Goal: Task Accomplishment & Management: Complete application form

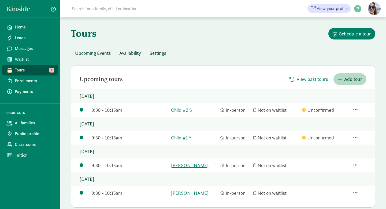
click at [127, 54] on span "Availability" at bounding box center [130, 52] width 22 height 7
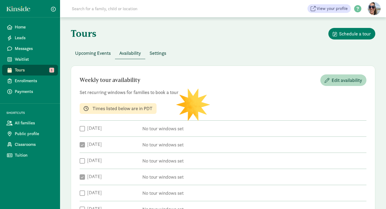
checkbox input "true"
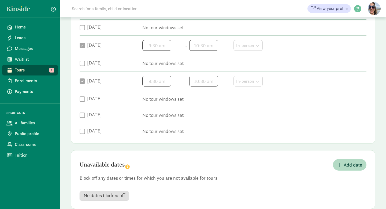
scroll to position [112, 0]
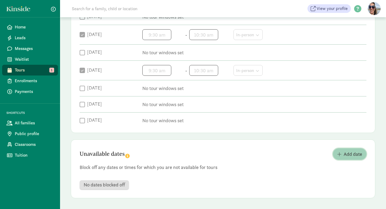
click at [351, 157] on span "Add date" at bounding box center [353, 153] width 18 height 7
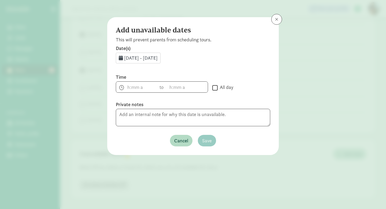
click at [158, 60] on span "[DATE] - [DATE]" at bounding box center [141, 58] width 34 height 6
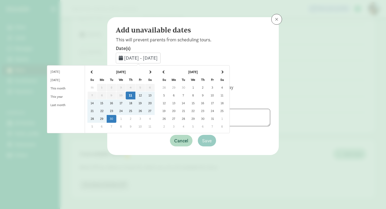
click at [135, 110] on td "25" at bounding box center [131, 111] width 10 height 8
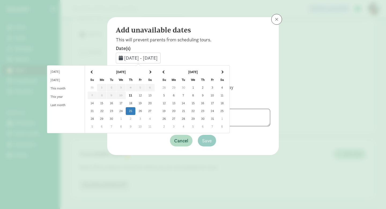
click at [135, 110] on td "25" at bounding box center [131, 111] width 10 height 8
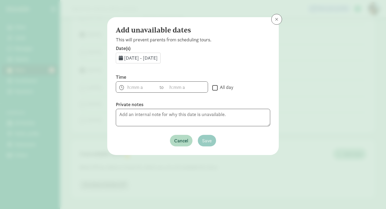
click at [215, 90] on input "All day" at bounding box center [214, 87] width 5 height 7
checkbox input "true"
click at [208, 139] on span "Save" at bounding box center [207, 140] width 10 height 7
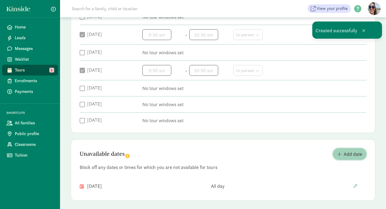
click at [361, 150] on span "Add date" at bounding box center [353, 153] width 18 height 7
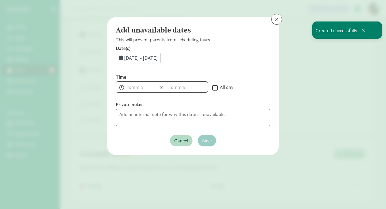
click at [146, 57] on span "[DATE] - [DATE]" at bounding box center [141, 58] width 34 height 6
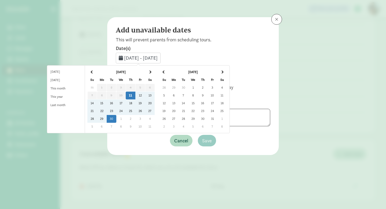
click at [207, 102] on td "16" at bounding box center [203, 103] width 10 height 8
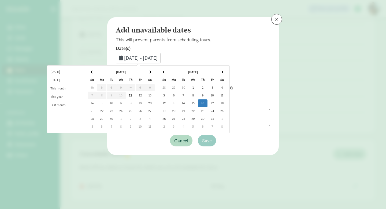
click at [207, 102] on td "16" at bounding box center [203, 103] width 10 height 8
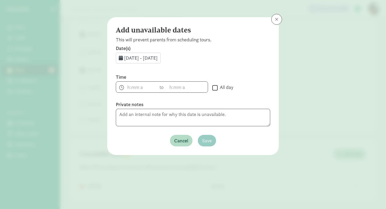
click at [216, 88] on input "All day" at bounding box center [214, 87] width 5 height 7
checkbox input "true"
click at [208, 142] on span "Save" at bounding box center [207, 140] width 10 height 7
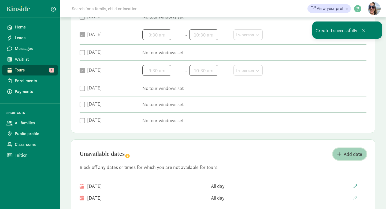
click at [351, 153] on span "Add date" at bounding box center [353, 153] width 18 height 7
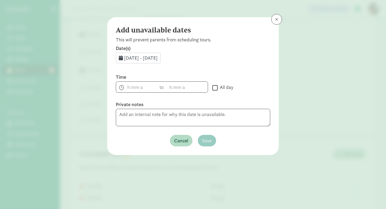
click at [156, 59] on span "[DATE] - [DATE]" at bounding box center [141, 58] width 34 height 6
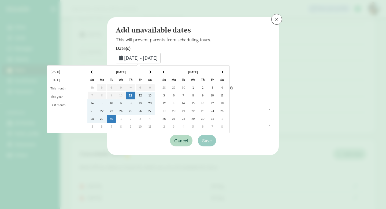
click at [223, 71] on span at bounding box center [221, 71] width 3 height 3
click at [188, 95] on td "4" at bounding box center [184, 95] width 10 height 8
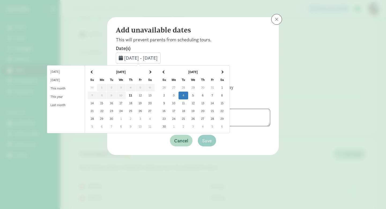
click at [188, 95] on td "4" at bounding box center [184, 95] width 10 height 8
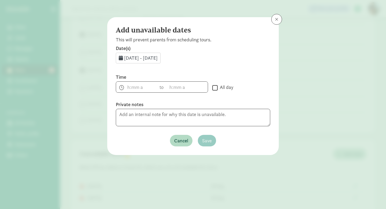
click at [215, 88] on input "All day" at bounding box center [214, 87] width 5 height 7
checkbox input "true"
click at [207, 141] on span "Save" at bounding box center [207, 140] width 10 height 7
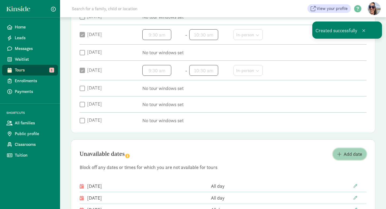
click at [346, 156] on span "Add date" at bounding box center [353, 153] width 18 height 7
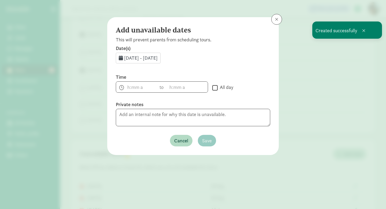
click at [158, 57] on span "[DATE] - [DATE]" at bounding box center [141, 58] width 34 height 6
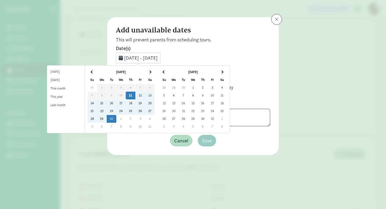
click at [227, 70] on th at bounding box center [222, 72] width 10 height 8
click at [207, 95] on td "6" at bounding box center [203, 95] width 10 height 8
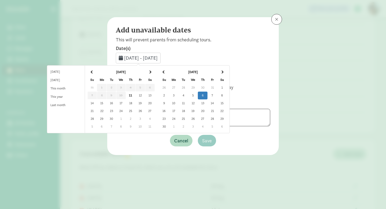
click at [207, 95] on td "6" at bounding box center [203, 95] width 10 height 8
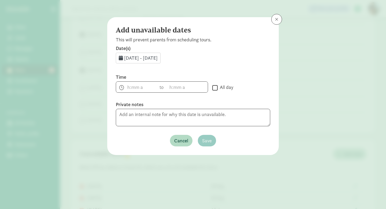
click at [215, 89] on input "All day" at bounding box center [214, 87] width 5 height 7
checkbox input "true"
click at [206, 142] on span "Save" at bounding box center [207, 140] width 10 height 7
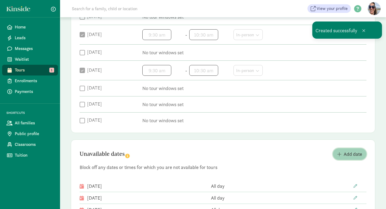
click at [344, 152] on span "Add date" at bounding box center [353, 153] width 18 height 7
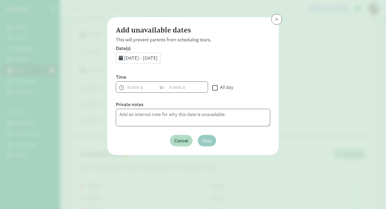
click at [161, 54] on div "[DATE] - [DATE]" at bounding box center [138, 58] width 45 height 11
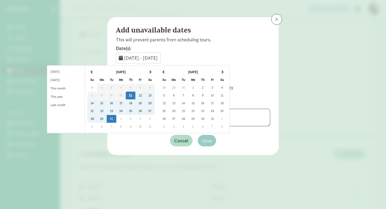
click at [223, 72] on span at bounding box center [221, 71] width 3 height 3
click at [188, 117] on td "25" at bounding box center [184, 119] width 10 height 8
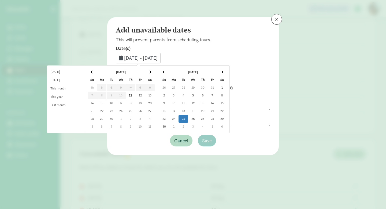
click at [188, 117] on td "25" at bounding box center [184, 119] width 10 height 8
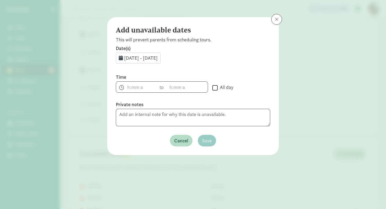
click at [214, 86] on input "All day" at bounding box center [214, 87] width 5 height 7
checkbox input "true"
click at [205, 139] on span "Save" at bounding box center [207, 140] width 10 height 7
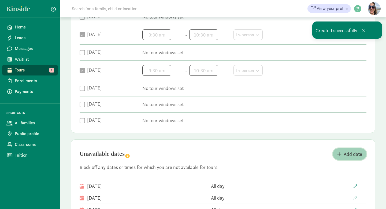
click at [348, 154] on span "Add date" at bounding box center [353, 153] width 18 height 7
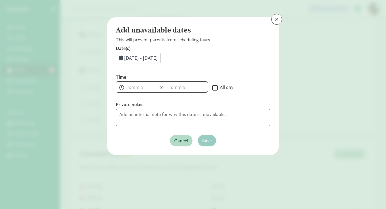
click at [158, 56] on span "[DATE] - [DATE]" at bounding box center [141, 58] width 34 height 6
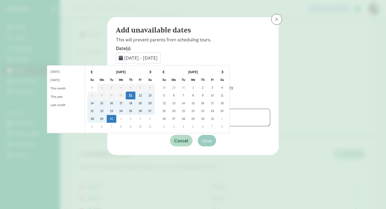
click at [227, 70] on th at bounding box center [222, 72] width 10 height 8
click at [207, 117] on td "27" at bounding box center [203, 119] width 10 height 8
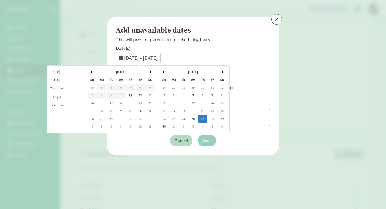
click at [207, 117] on td "27" at bounding box center [203, 119] width 10 height 8
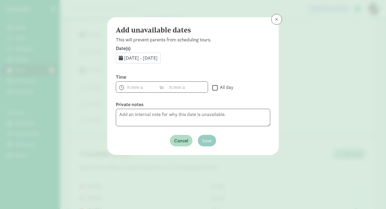
click at [216, 84] on input "All day" at bounding box center [214, 87] width 5 height 7
checkbox input "true"
click at [208, 143] on span "Save" at bounding box center [207, 140] width 10 height 7
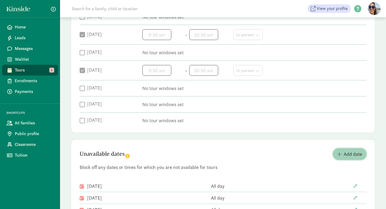
click at [352, 151] on span "Add date" at bounding box center [353, 153] width 18 height 7
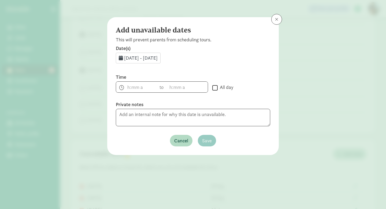
click at [140, 61] on div "[DATE] - [DATE]" at bounding box center [138, 58] width 45 height 11
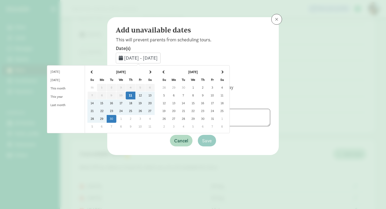
click at [223, 70] on span at bounding box center [221, 71] width 3 height 3
click at [188, 102] on td "16" at bounding box center [184, 103] width 10 height 8
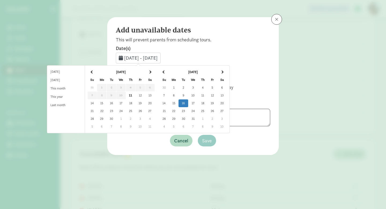
click at [188, 102] on td "16" at bounding box center [184, 103] width 10 height 8
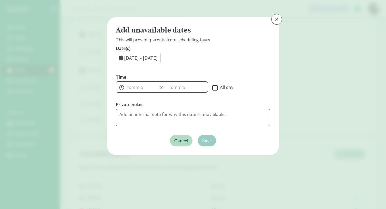
click at [214, 87] on input "All day" at bounding box center [214, 87] width 5 height 7
checkbox input "true"
click at [205, 142] on span "Save" at bounding box center [207, 140] width 10 height 7
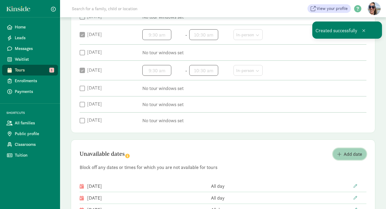
click at [347, 153] on span "Add date" at bounding box center [353, 153] width 18 height 7
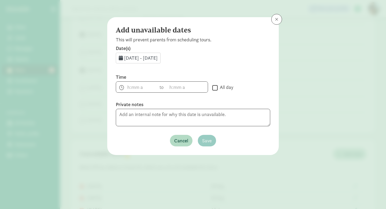
click at [155, 59] on span "[DATE] - [DATE]" at bounding box center [141, 58] width 34 height 6
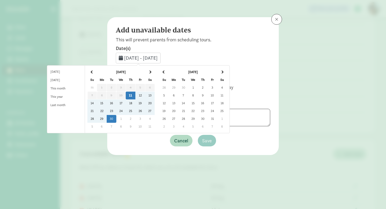
click at [227, 70] on th at bounding box center [222, 72] width 10 height 8
click at [207, 102] on td "18" at bounding box center [203, 103] width 10 height 8
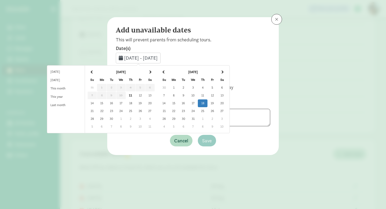
click at [207, 102] on td "18" at bounding box center [203, 103] width 10 height 8
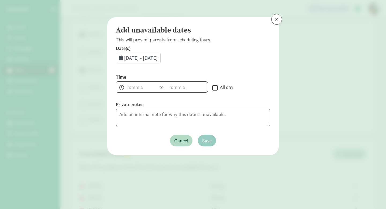
click at [216, 89] on input "All day" at bounding box center [214, 87] width 5 height 7
checkbox input "true"
click at [208, 140] on span "Save" at bounding box center [207, 140] width 10 height 7
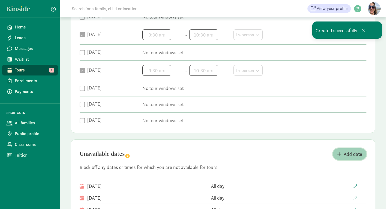
click at [357, 152] on span "Add date" at bounding box center [353, 153] width 18 height 7
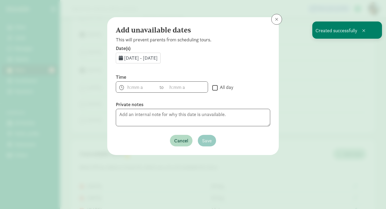
click at [155, 55] on span "[DATE] - [DATE]" at bounding box center [141, 58] width 34 height 6
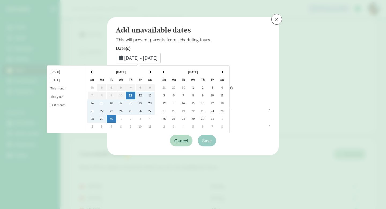
click at [223, 70] on span at bounding box center [221, 71] width 3 height 3
click at [223, 71] on span at bounding box center [221, 71] width 3 height 3
click at [188, 110] on td "23" at bounding box center [184, 111] width 10 height 8
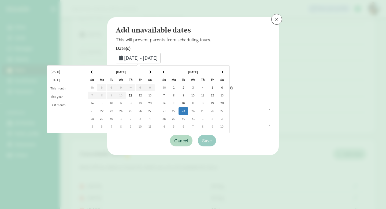
click at [188, 110] on td "23" at bounding box center [184, 111] width 10 height 8
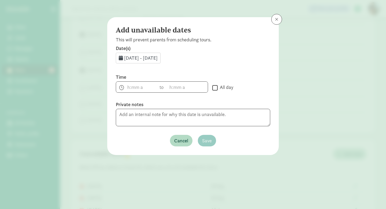
click at [214, 89] on input "All day" at bounding box center [214, 87] width 5 height 7
checkbox input "true"
click at [205, 138] on span "Save" at bounding box center [207, 140] width 10 height 7
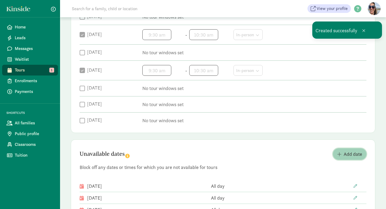
click at [345, 149] on button "Add date" at bounding box center [350, 154] width 34 height 12
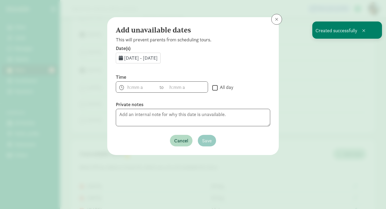
click at [145, 53] on div "[DATE] - [DATE]" at bounding box center [138, 58] width 45 height 11
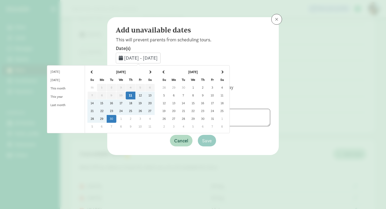
click at [227, 70] on th at bounding box center [222, 72] width 10 height 8
click at [227, 69] on th at bounding box center [222, 72] width 10 height 8
click at [207, 110] on td "25" at bounding box center [203, 111] width 10 height 8
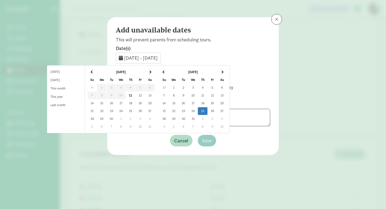
click at [207, 110] on td "25" at bounding box center [203, 111] width 10 height 8
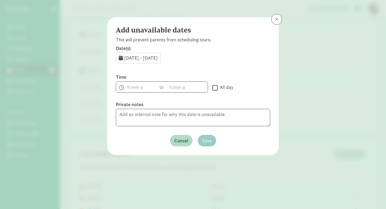
click at [214, 88] on input "All day" at bounding box center [214, 87] width 5 height 7
checkbox input "true"
click at [206, 140] on span "Save" at bounding box center [207, 140] width 10 height 7
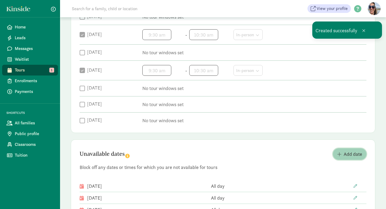
click at [350, 154] on span "Add date" at bounding box center [353, 153] width 18 height 7
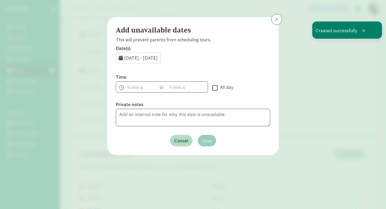
click at [139, 61] on div "[DATE] - [DATE]" at bounding box center [138, 58] width 45 height 11
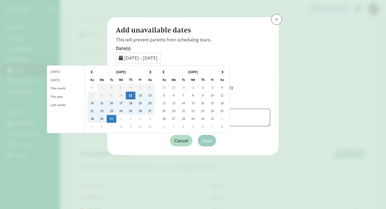
click at [223, 71] on span at bounding box center [221, 71] width 3 height 3
click at [188, 117] on td "30" at bounding box center [184, 119] width 10 height 8
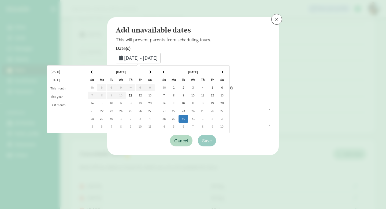
click at [188, 117] on td "30" at bounding box center [184, 119] width 10 height 8
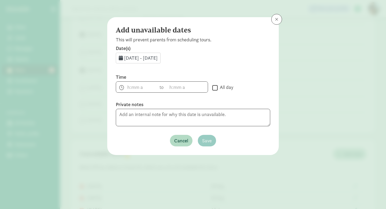
click at [215, 88] on input "All day" at bounding box center [214, 87] width 5 height 7
checkbox input "true"
click at [211, 135] on button "Save" at bounding box center [207, 141] width 18 height 12
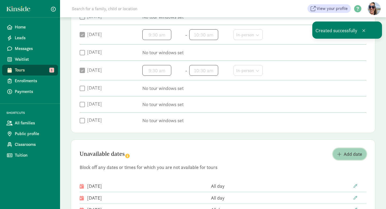
click at [349, 151] on span "Add date" at bounding box center [353, 153] width 18 height 7
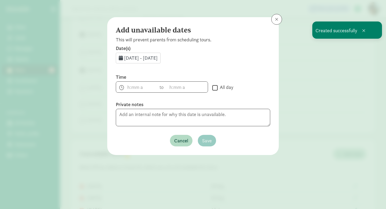
click at [158, 58] on span "[DATE] - [DATE]" at bounding box center [141, 58] width 34 height 6
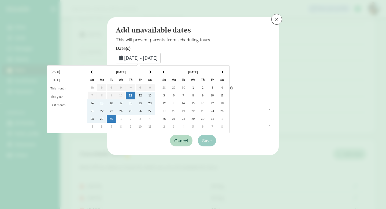
click at [223, 71] on span at bounding box center [221, 71] width 3 height 3
click at [207, 86] on td "1" at bounding box center [203, 88] width 10 height 8
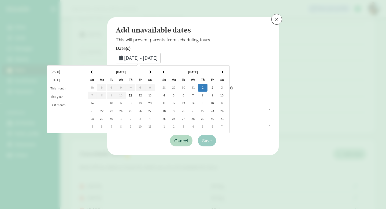
click at [207, 86] on td "1" at bounding box center [203, 88] width 10 height 8
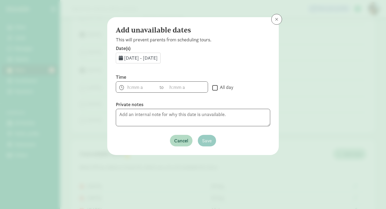
click at [214, 86] on input "All day" at bounding box center [214, 87] width 5 height 7
checkbox input "true"
click at [209, 139] on span "Save" at bounding box center [207, 140] width 10 height 7
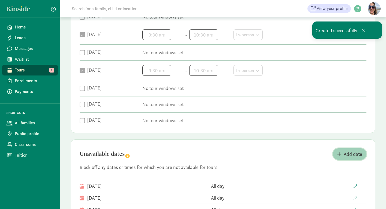
click at [339, 149] on button "Add date" at bounding box center [350, 154] width 34 height 12
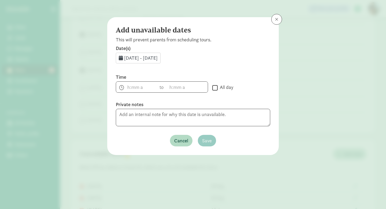
click at [146, 60] on span "[DATE] - [DATE]" at bounding box center [141, 58] width 34 height 6
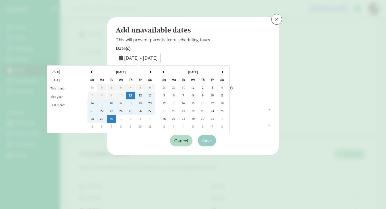
click at [227, 70] on th at bounding box center [222, 72] width 10 height 8
click at [188, 110] on td "17" at bounding box center [184, 111] width 10 height 8
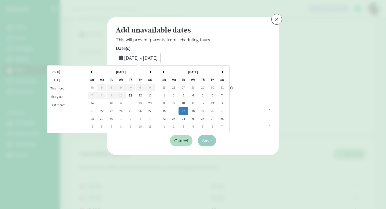
click at [188, 110] on td "17" at bounding box center [184, 111] width 10 height 8
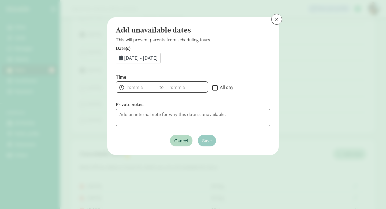
click at [216, 89] on input "All day" at bounding box center [214, 87] width 5 height 7
checkbox input "true"
click at [212, 140] on button "Save" at bounding box center [207, 141] width 18 height 12
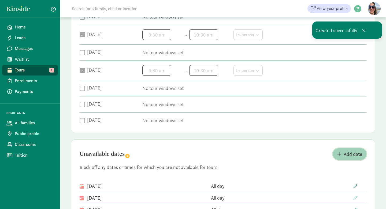
click at [350, 150] on span "Add date" at bounding box center [353, 153] width 18 height 7
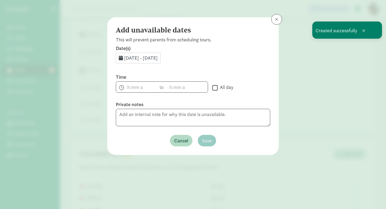
click at [132, 60] on span "[DATE] - [DATE]" at bounding box center [141, 58] width 34 height 6
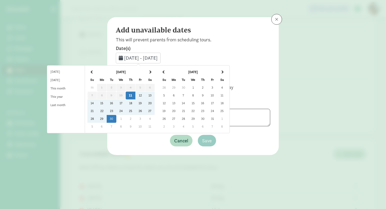
click at [227, 70] on th at bounding box center [222, 72] width 10 height 8
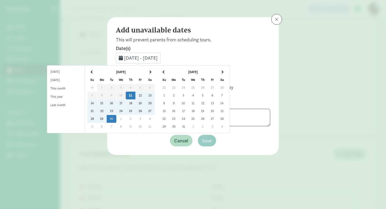
click at [227, 70] on th at bounding box center [222, 72] width 10 height 8
click at [188, 100] on td "14" at bounding box center [184, 103] width 10 height 8
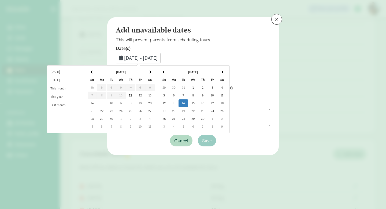
click at [188, 100] on td "14" at bounding box center [184, 103] width 10 height 8
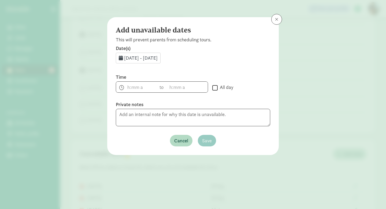
click at [216, 84] on input "All day" at bounding box center [214, 87] width 5 height 7
checkbox input "true"
click at [206, 140] on span "Save" at bounding box center [207, 140] width 10 height 7
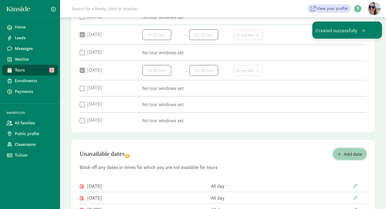
click at [350, 154] on span "Add date" at bounding box center [353, 153] width 18 height 7
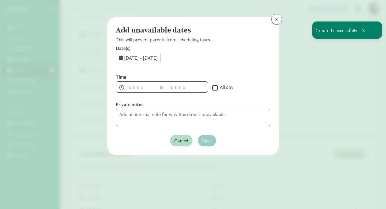
click at [158, 59] on span "[DATE] - [DATE]" at bounding box center [141, 58] width 34 height 6
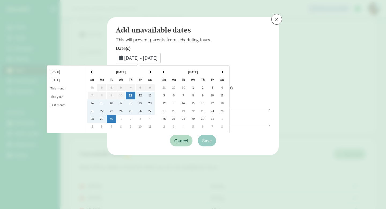
click at [227, 71] on th at bounding box center [222, 72] width 10 height 8
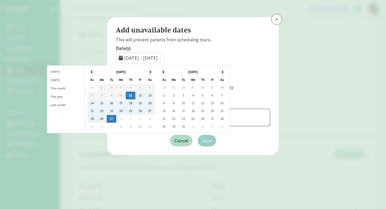
click at [227, 71] on th at bounding box center [222, 72] width 10 height 8
click at [188, 119] on td "26" at bounding box center [184, 119] width 10 height 8
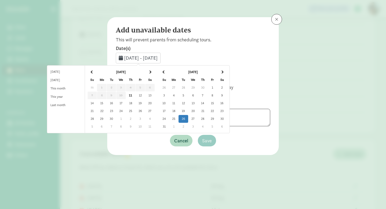
click at [188, 119] on td "26" at bounding box center [184, 119] width 10 height 8
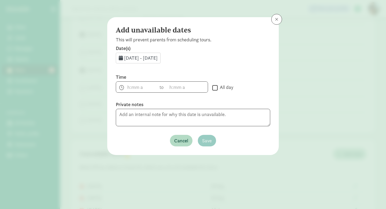
click at [215, 85] on input "All day" at bounding box center [214, 87] width 5 height 7
checkbox input "true"
click at [208, 144] on button "Save" at bounding box center [207, 141] width 18 height 12
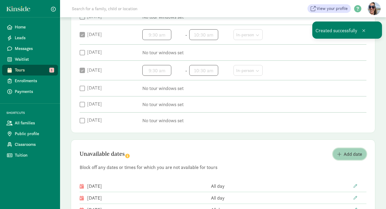
click at [350, 158] on button "Add date" at bounding box center [350, 154] width 34 height 12
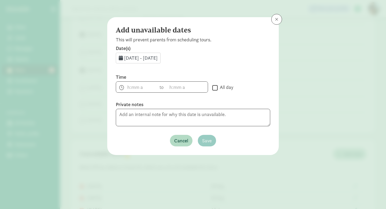
click at [147, 59] on span "[DATE] - [DATE]" at bounding box center [141, 58] width 34 height 6
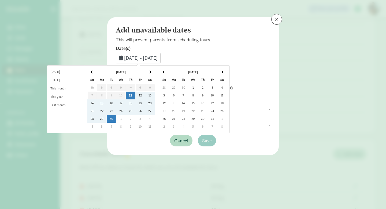
click at [227, 70] on th at bounding box center [222, 72] width 10 height 8
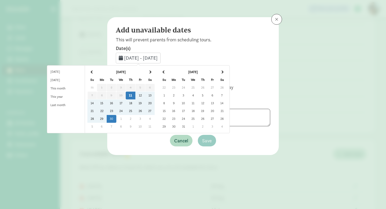
click at [227, 70] on th at bounding box center [222, 72] width 10 height 8
click at [188, 112] on td "23" at bounding box center [184, 111] width 10 height 8
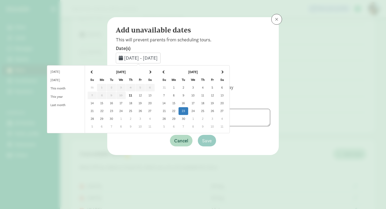
click at [188, 112] on td "23" at bounding box center [184, 111] width 10 height 8
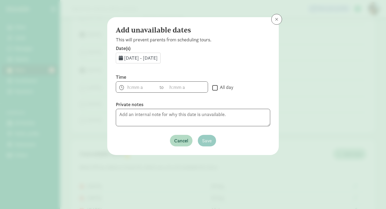
click at [216, 88] on input "All day" at bounding box center [214, 87] width 5 height 7
checkbox input "true"
click at [209, 140] on span "Save" at bounding box center [207, 140] width 10 height 7
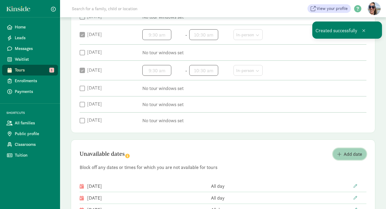
click at [345, 155] on span "Add date" at bounding box center [353, 153] width 18 height 7
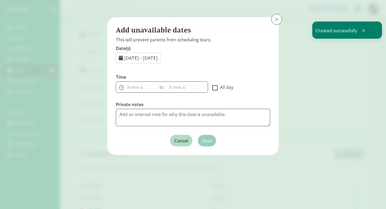
click at [158, 55] on span "[DATE] - [DATE]" at bounding box center [141, 58] width 34 height 6
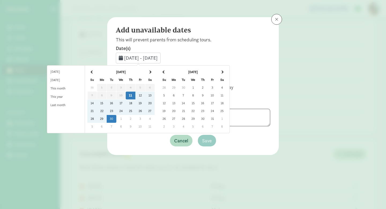
click at [223, 71] on span at bounding box center [221, 71] width 3 height 3
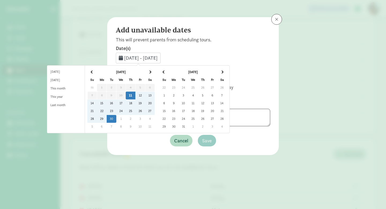
click at [223, 71] on span at bounding box center [221, 71] width 3 height 3
click at [207, 109] on td "25" at bounding box center [203, 111] width 10 height 8
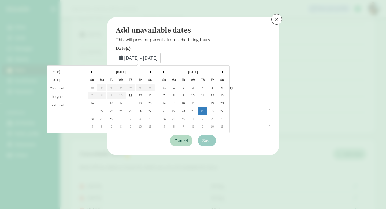
click at [207, 109] on td "25" at bounding box center [203, 111] width 10 height 8
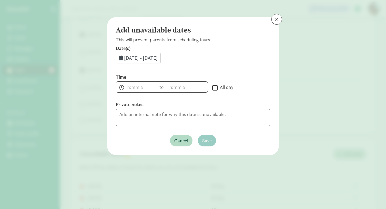
click at [214, 87] on input "All day" at bounding box center [214, 87] width 5 height 7
checkbox input "true"
click at [210, 139] on span "Save" at bounding box center [207, 140] width 10 height 7
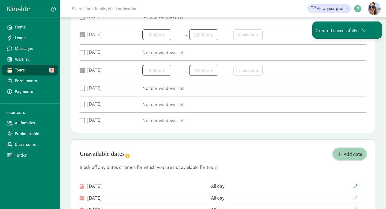
click at [342, 152] on span "Add date" at bounding box center [349, 153] width 25 height 7
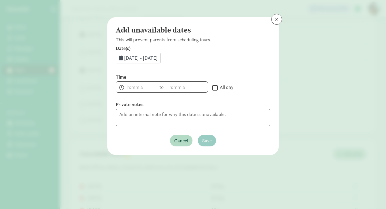
click at [149, 57] on span "[DATE] - [DATE]" at bounding box center [141, 58] width 34 height 6
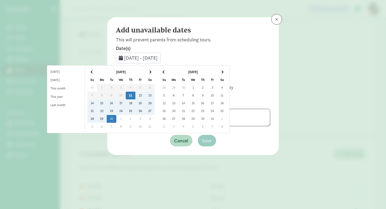
click at [223, 71] on span at bounding box center [221, 71] width 3 height 3
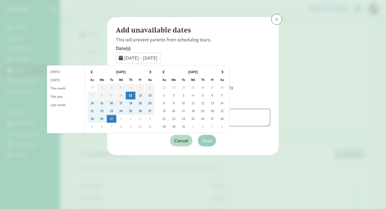
click at [223, 71] on span at bounding box center [221, 71] width 3 height 3
click at [227, 71] on th at bounding box center [222, 72] width 10 height 8
click at [188, 118] on td "30" at bounding box center [184, 119] width 10 height 8
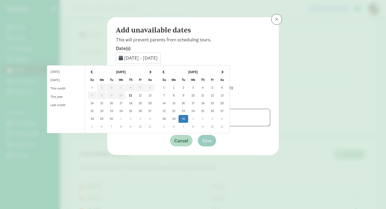
click at [188, 118] on td "30" at bounding box center [184, 119] width 10 height 8
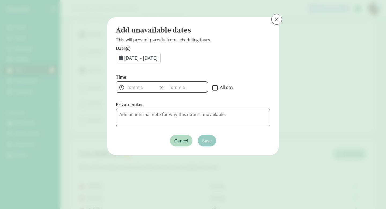
click at [216, 90] on input "All day" at bounding box center [214, 87] width 5 height 7
checkbox input "true"
click at [207, 140] on span "Save" at bounding box center [207, 140] width 10 height 7
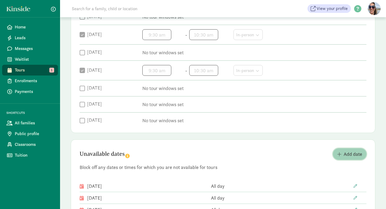
click at [352, 150] on span "Add date" at bounding box center [353, 153] width 18 height 7
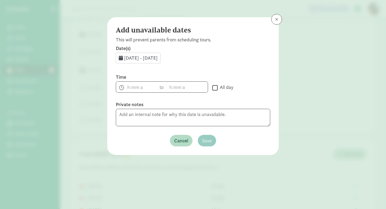
click at [158, 56] on span "[DATE] - [DATE]" at bounding box center [141, 58] width 34 height 6
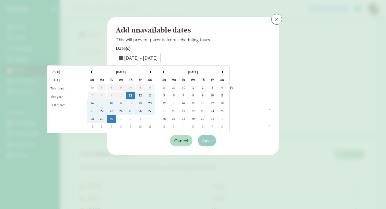
click at [227, 71] on th at bounding box center [222, 72] width 10 height 8
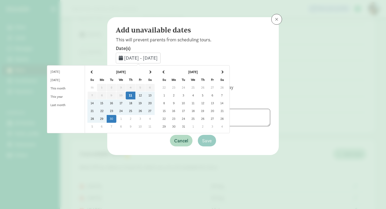
click at [227, 71] on th at bounding box center [222, 72] width 10 height 8
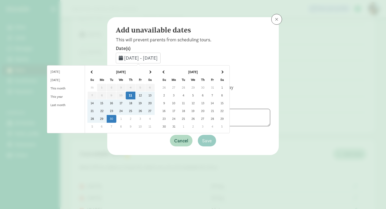
click at [165, 71] on span at bounding box center [163, 71] width 3 height 3
click at [207, 86] on td "2" at bounding box center [203, 88] width 10 height 8
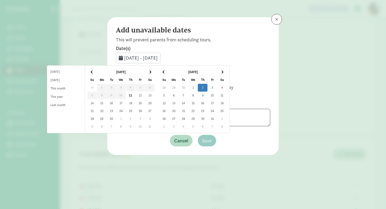
click at [207, 86] on td "2" at bounding box center [203, 88] width 10 height 8
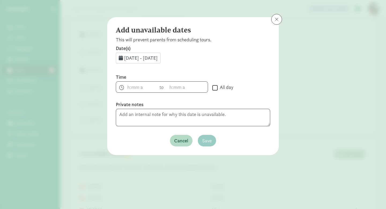
click at [214, 86] on input "All day" at bounding box center [214, 87] width 5 height 7
checkbox input "true"
click at [206, 141] on span "Save" at bounding box center [207, 140] width 10 height 7
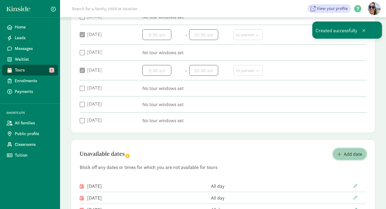
click at [342, 153] on span "Add date" at bounding box center [349, 153] width 25 height 7
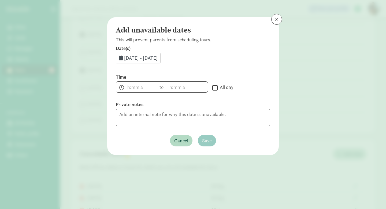
click at [145, 59] on span "[DATE] - [DATE]" at bounding box center [141, 58] width 34 height 6
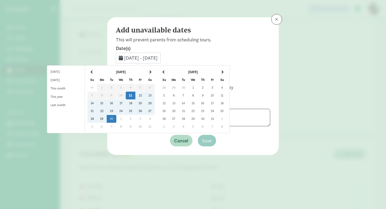
click at [227, 70] on th at bounding box center [222, 72] width 10 height 8
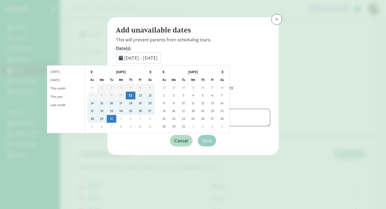
click at [227, 70] on th at bounding box center [222, 72] width 10 height 8
click at [188, 94] on td "7" at bounding box center [184, 95] width 10 height 8
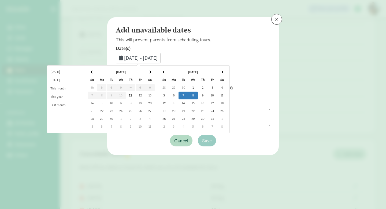
click at [195, 94] on td "8" at bounding box center [193, 95] width 10 height 8
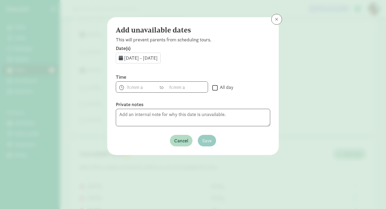
click at [147, 59] on span "[DATE] - [DATE]" at bounding box center [141, 58] width 34 height 6
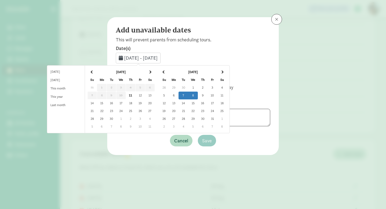
click at [188, 95] on td "7" at bounding box center [184, 95] width 10 height 8
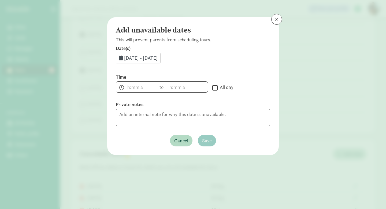
click at [214, 87] on input "All day" at bounding box center [214, 87] width 5 height 7
checkbox input "true"
click at [208, 139] on span "Save" at bounding box center [207, 140] width 10 height 7
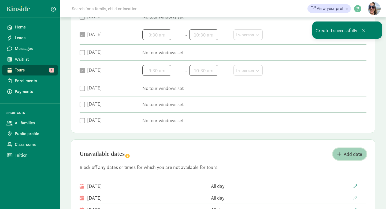
click at [346, 153] on span "Add date" at bounding box center [353, 153] width 18 height 7
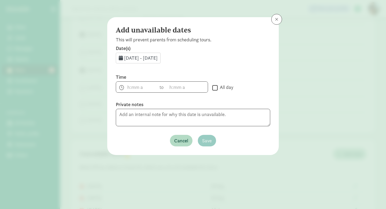
click at [150, 56] on span "[DATE] - [DATE]" at bounding box center [141, 58] width 34 height 6
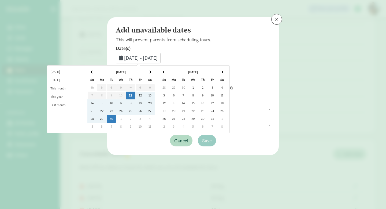
click at [227, 70] on th at bounding box center [222, 72] width 10 height 8
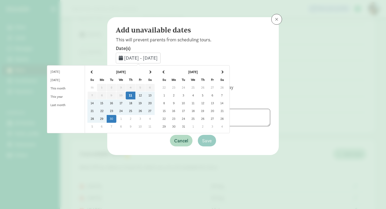
click at [227, 70] on th at bounding box center [222, 72] width 10 height 8
click at [207, 95] on td "9" at bounding box center [203, 95] width 10 height 8
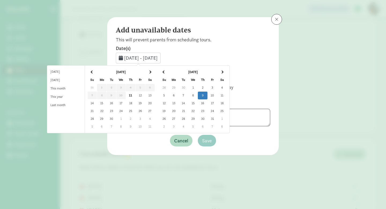
click at [207, 95] on td "9" at bounding box center [203, 95] width 10 height 8
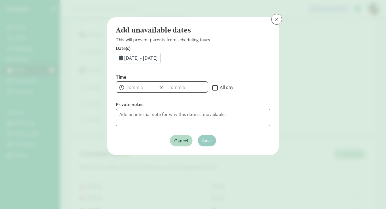
click at [214, 88] on input "All day" at bounding box center [214, 87] width 5 height 7
checkbox input "true"
click at [207, 141] on span "Save" at bounding box center [207, 140] width 10 height 7
